Goal: Communication & Community: Participate in discussion

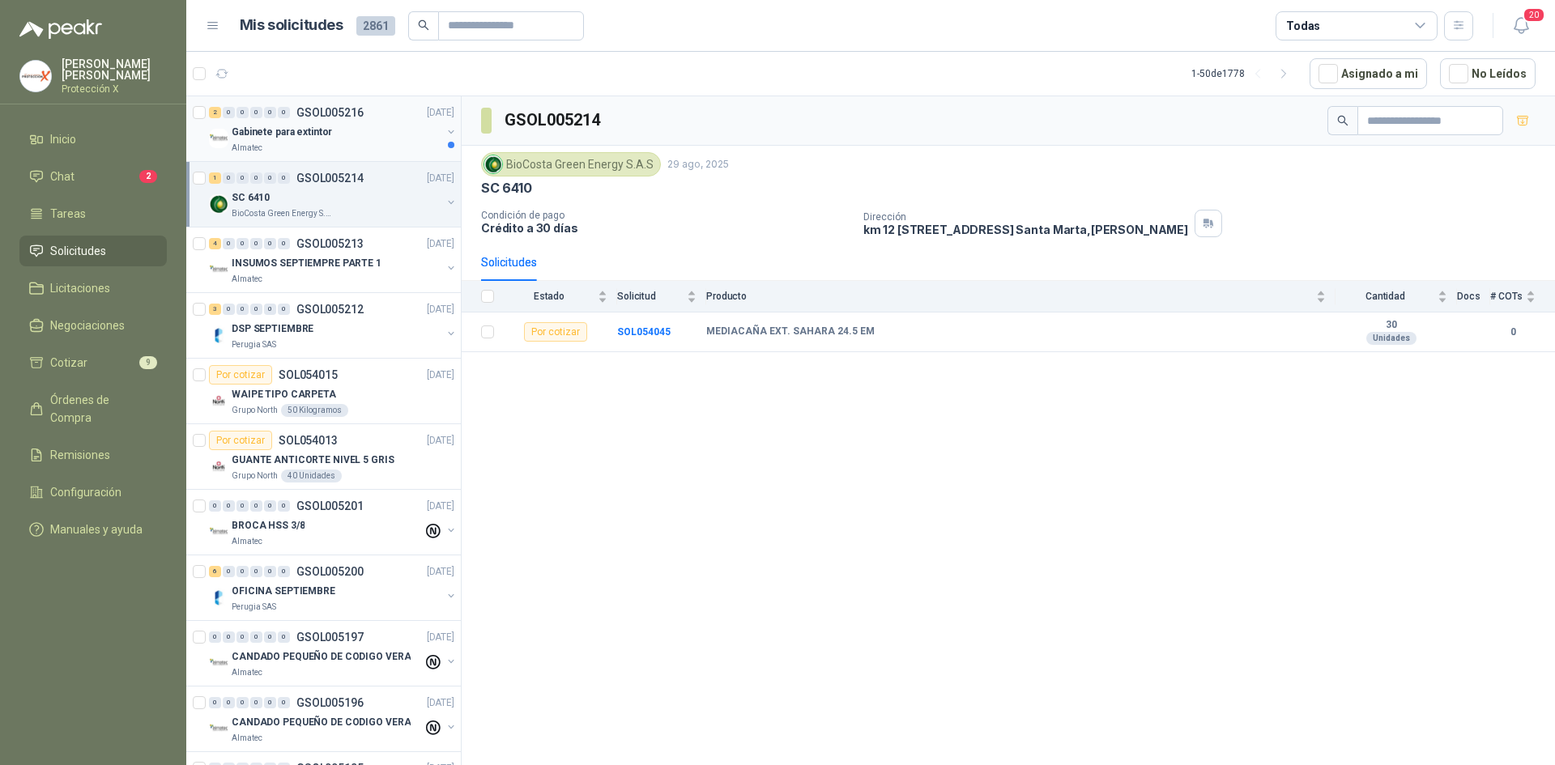
click at [364, 120] on div "2 0 0 0 0 0 GSOL005216 29/08/25" at bounding box center [333, 112] width 249 height 19
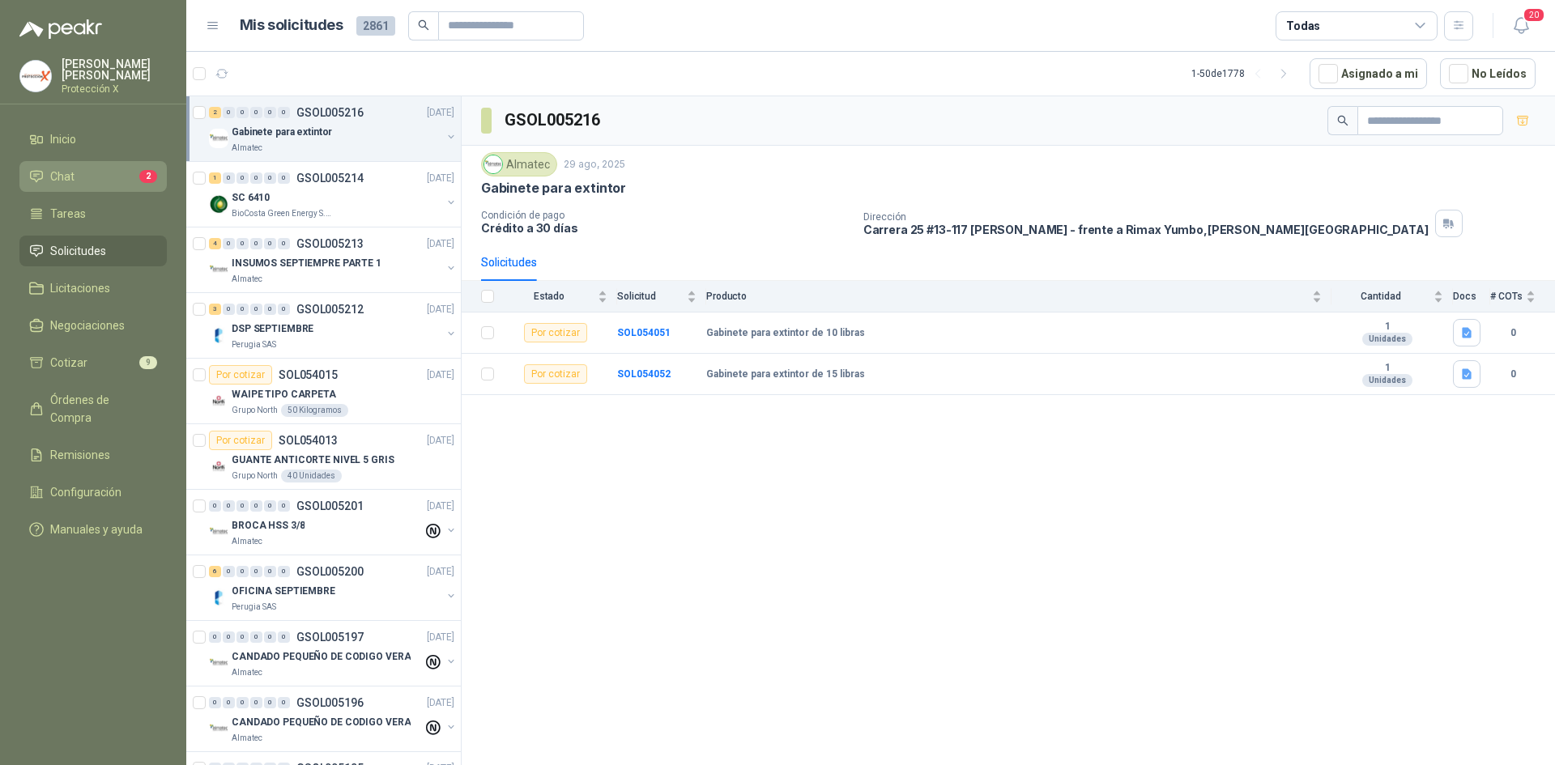
click at [114, 177] on li "Chat 2" at bounding box center [93, 177] width 128 height 18
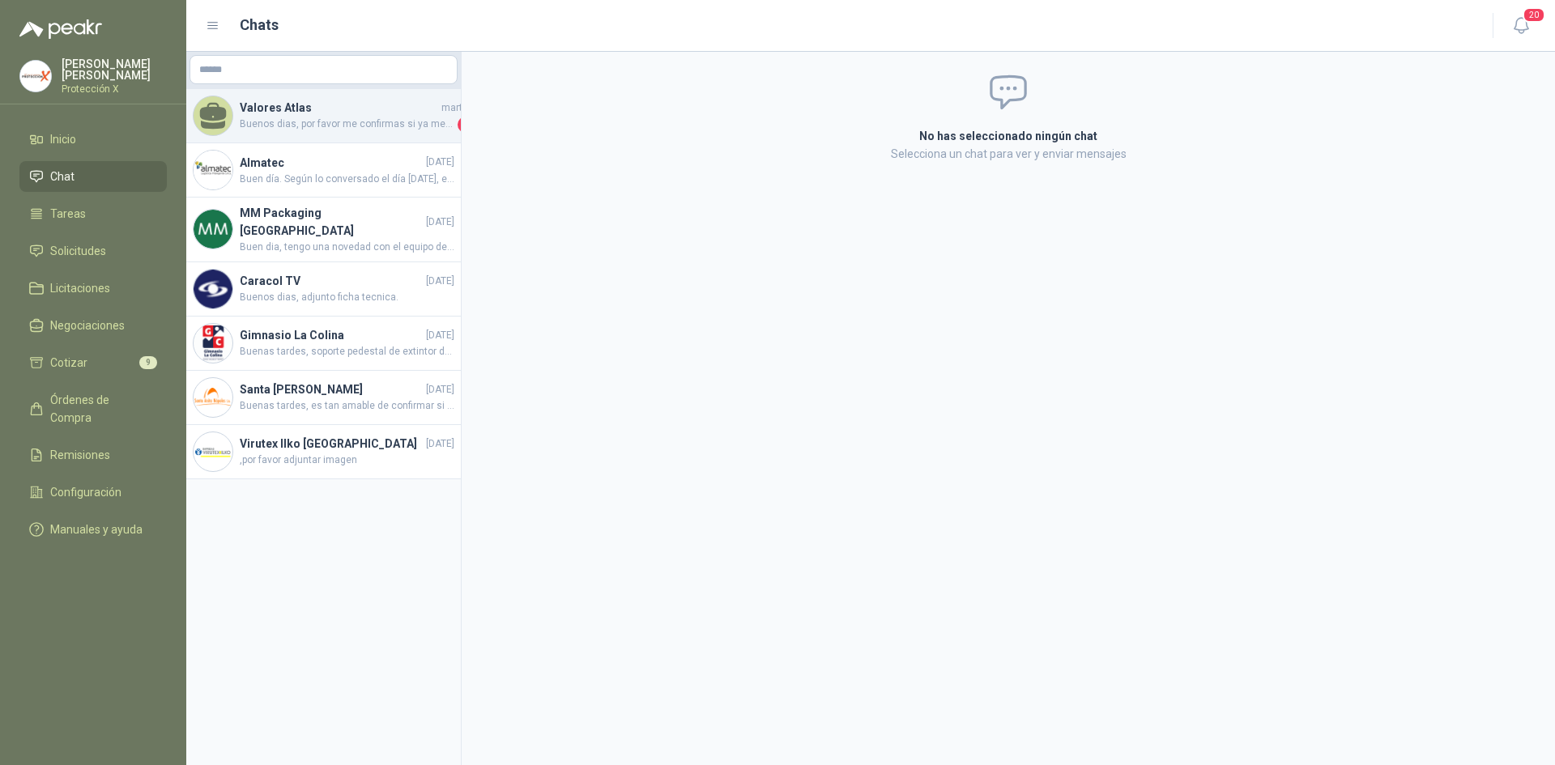
click at [292, 127] on span "Buenos dias, por favor me confirmas si ya me enviaste los elementos del botiqui…" at bounding box center [347, 125] width 215 height 16
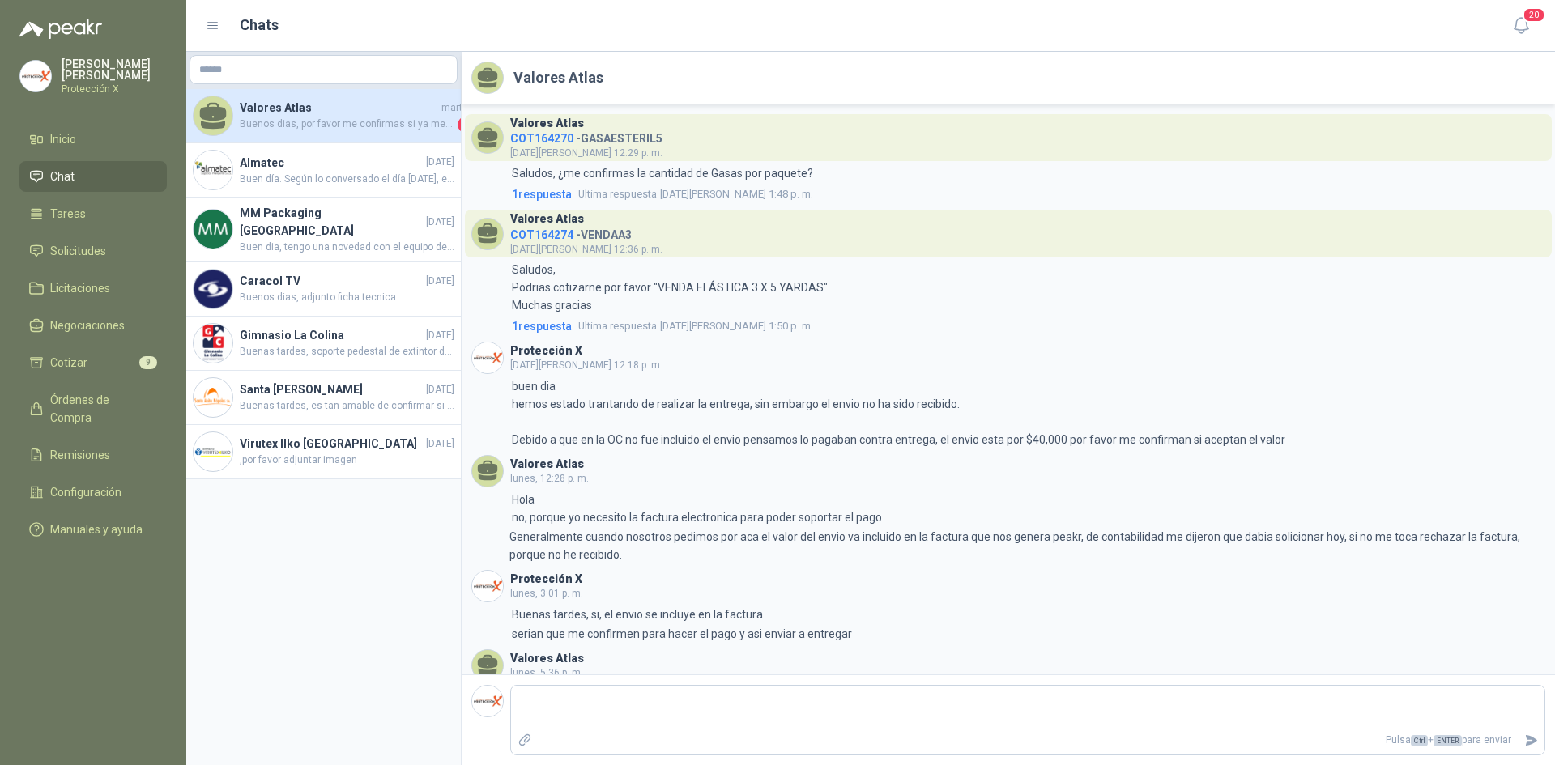
scroll to position [98, 0]
